Goal: Task Accomplishment & Management: Manage account settings

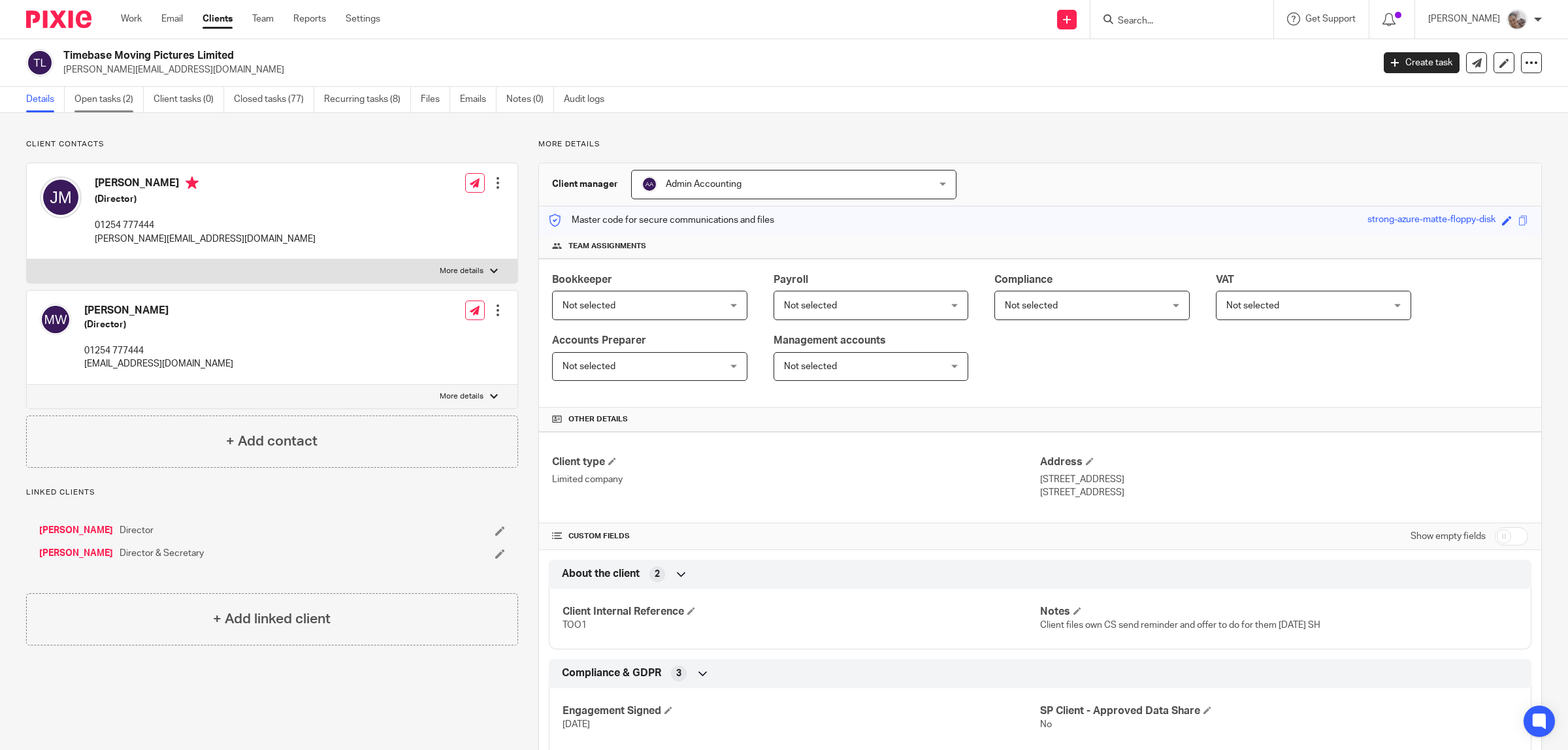
click at [95, 100] on link "Open tasks (2)" at bounding box center [109, 100] width 69 height 25
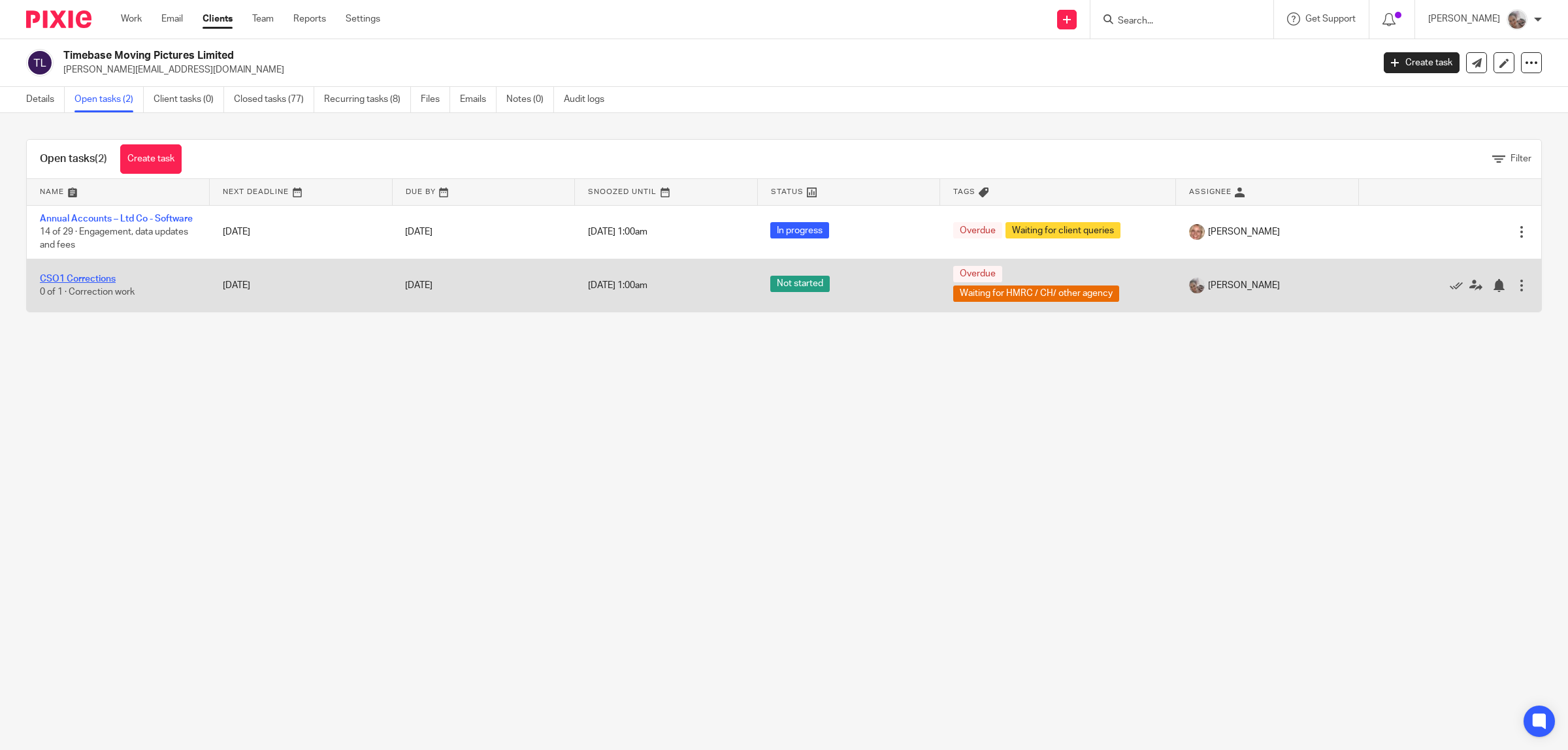
click at [106, 284] on link "CSO1 Corrections" at bounding box center [78, 279] width 76 height 9
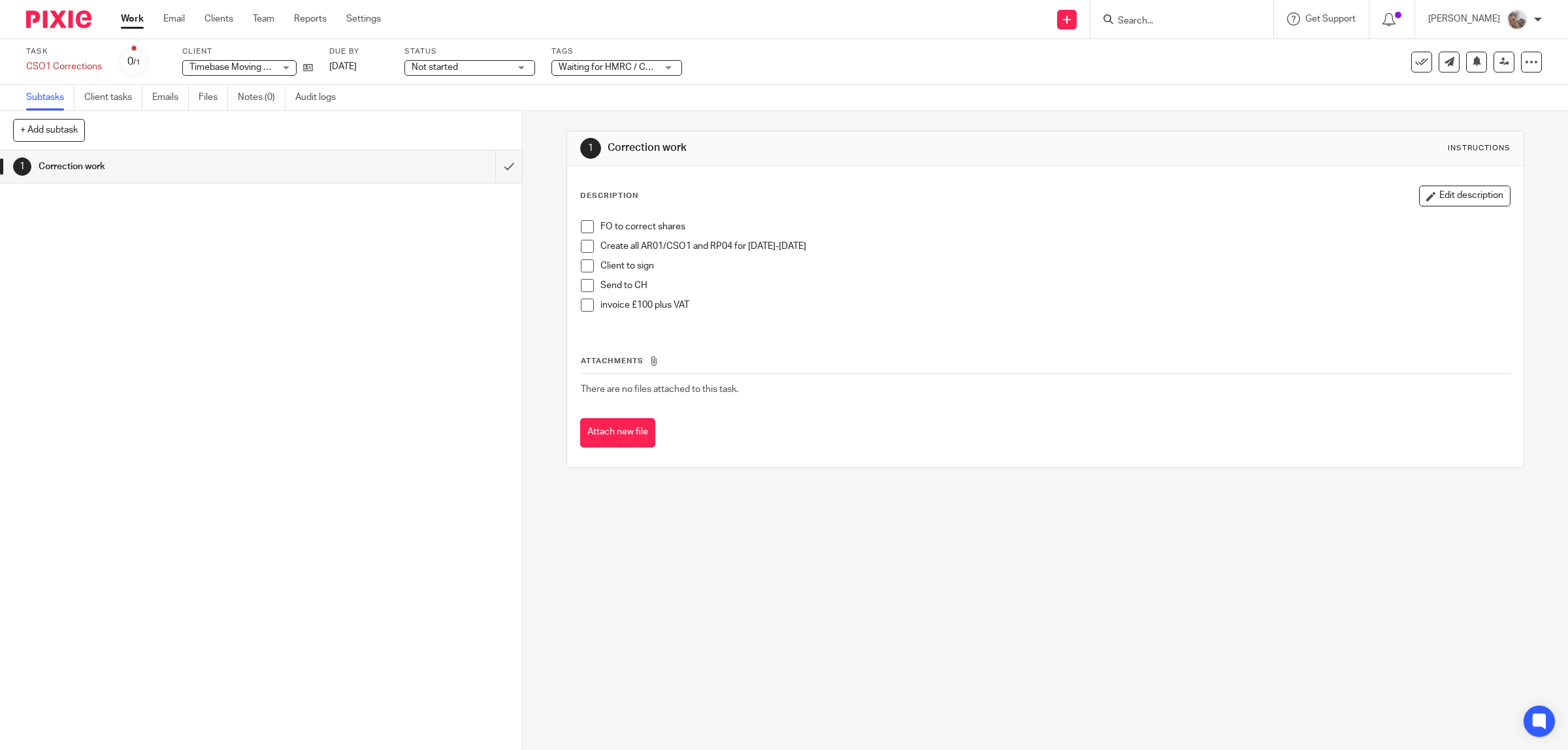
click at [581, 227] on span at bounding box center [587, 227] width 13 height 13
click at [625, 64] on span "Waiting for HMRC / CH/ other agency" at bounding box center [634, 67] width 153 height 9
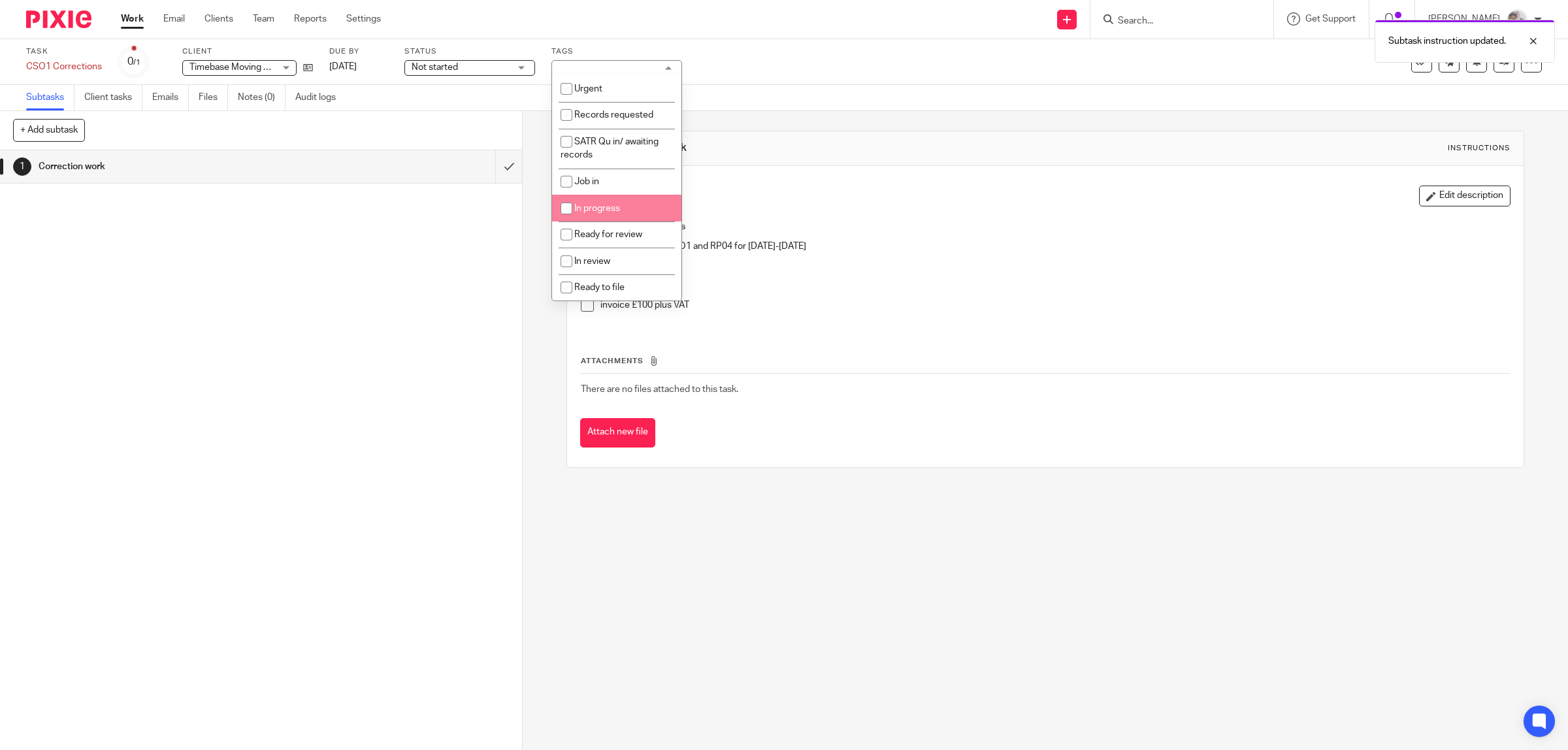
click at [612, 208] on span "In progress" at bounding box center [596, 209] width 45 height 9
checkbox input "true"
click at [605, 278] on span "Waiting for HMRC / CH/ other agency" at bounding box center [616, 289] width 110 height 23
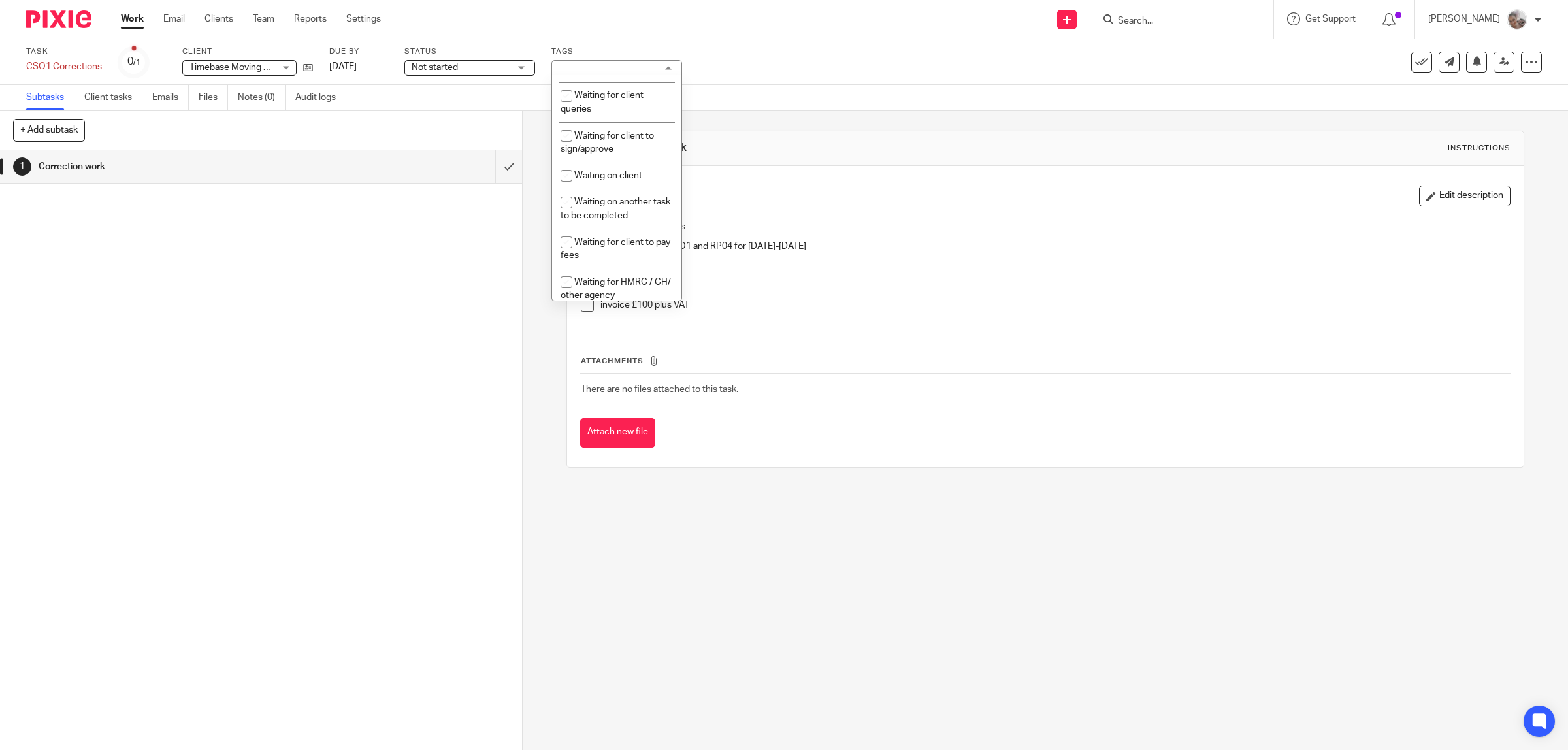
click at [605, 278] on span "Waiting for HMRC / CH/ other agency" at bounding box center [616, 289] width 110 height 23
checkbox input "true"
click at [759, 311] on p "invoice £100 plus VAT" at bounding box center [1055, 305] width 910 height 13
